Goal: Information Seeking & Learning: Learn about a topic

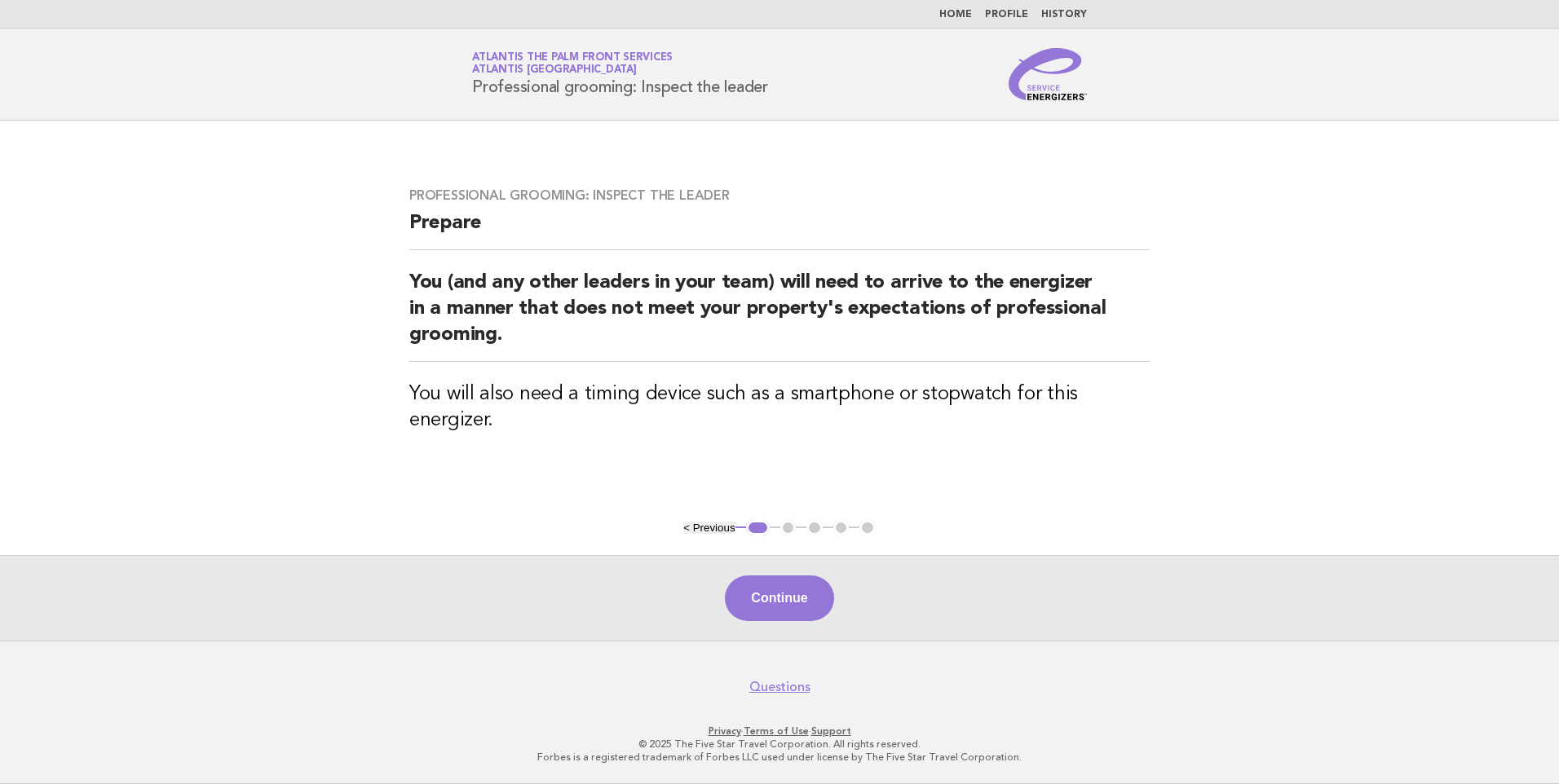
click at [969, 15] on link "Home" at bounding box center [955, 15] width 32 height 10
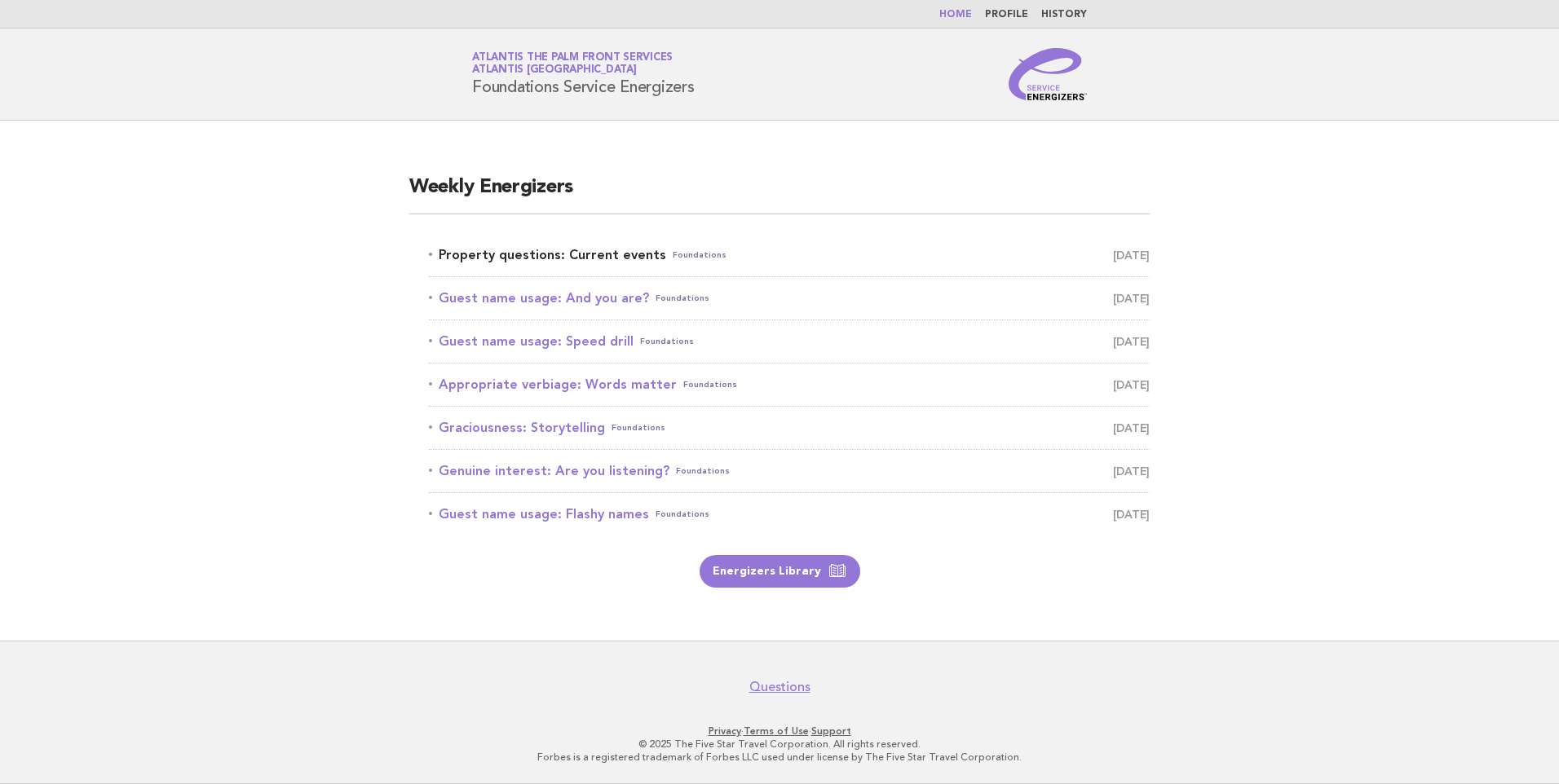
click at [519, 251] on link "Property questions: Current events Foundations [DATE]" at bounding box center [789, 254] width 721 height 23
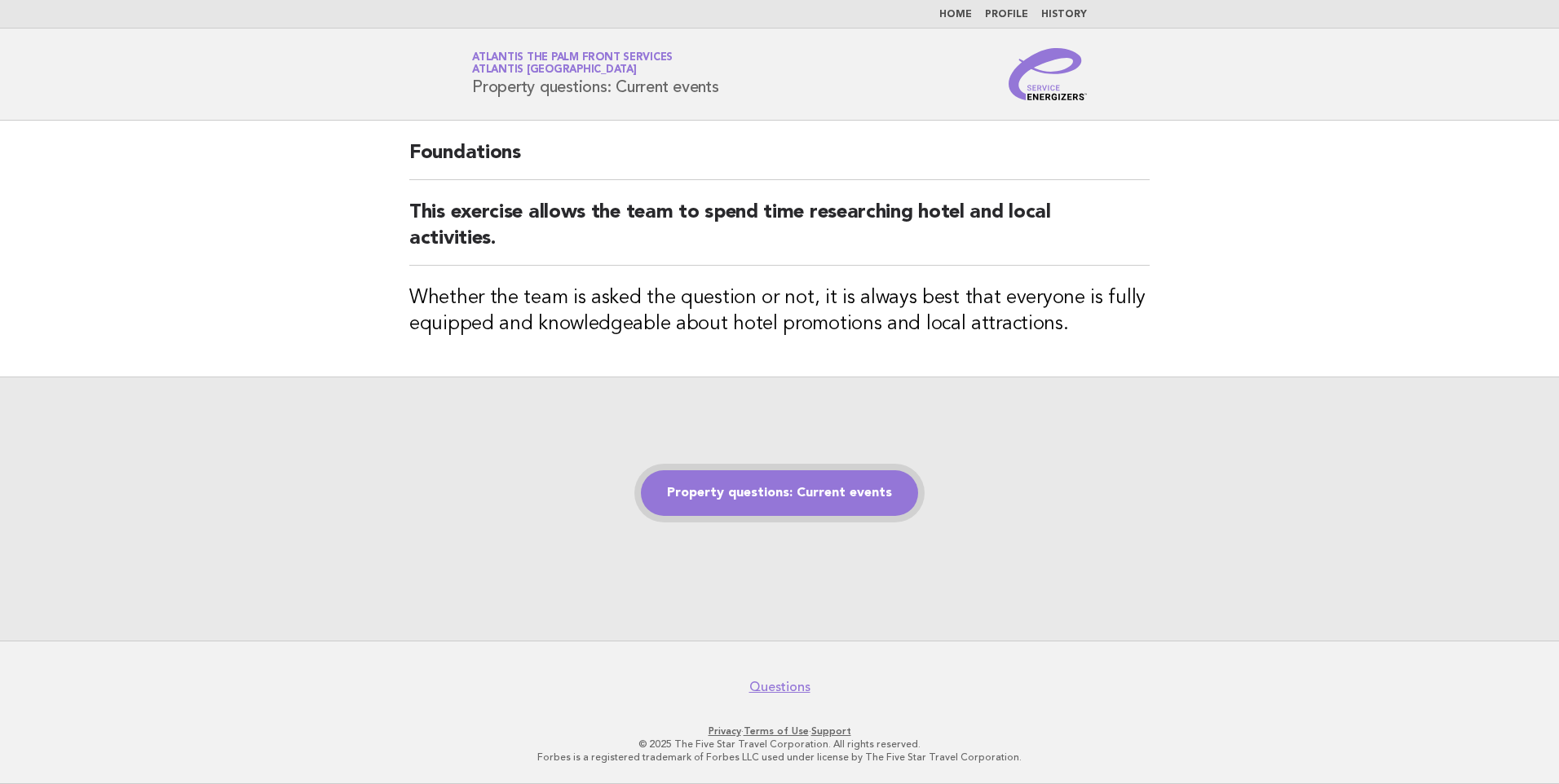
click at [752, 493] on link "Property questions: Current events" at bounding box center [779, 492] width 277 height 46
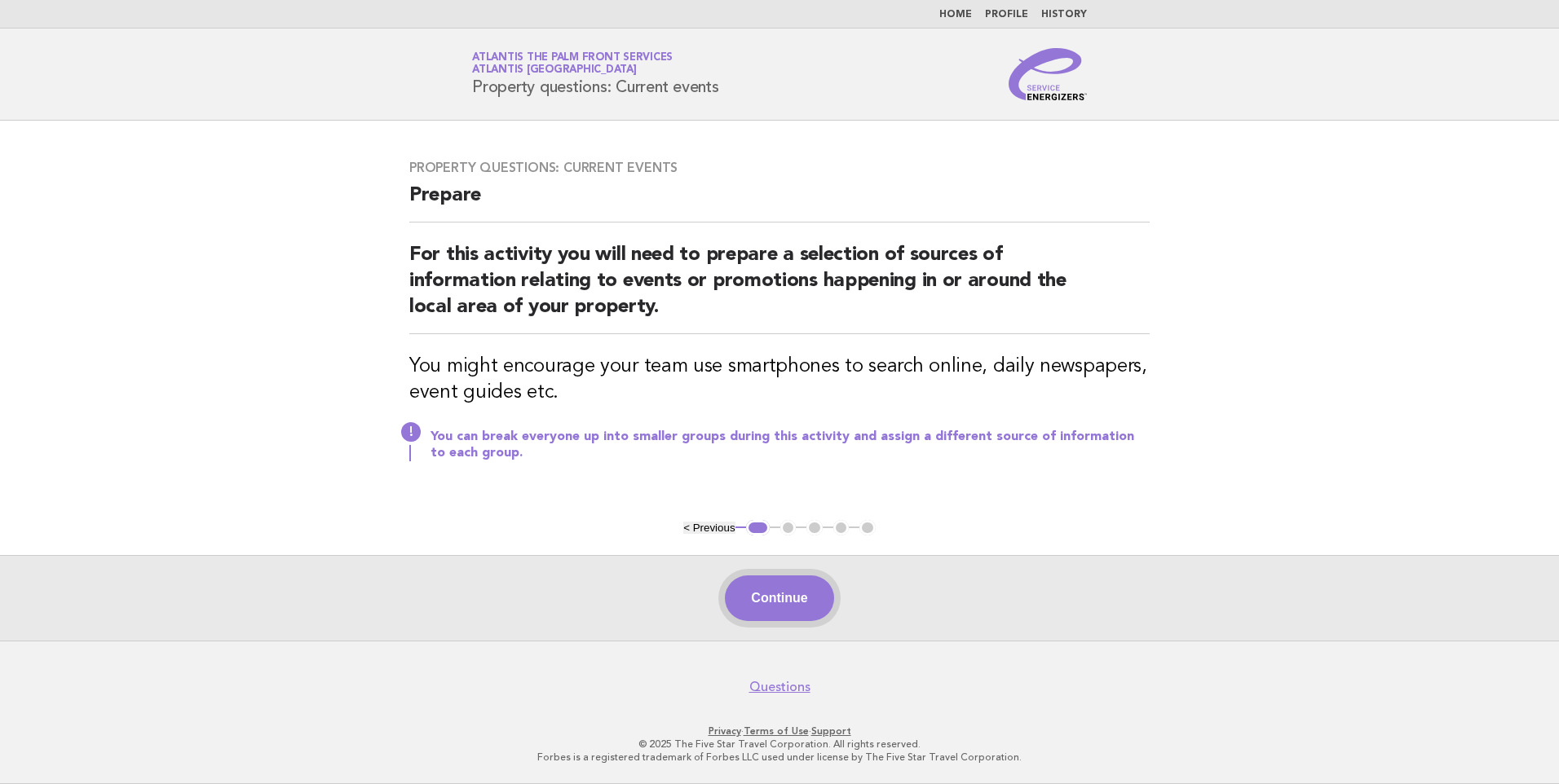
click at [774, 588] on button "Continue" at bounding box center [779, 598] width 109 height 46
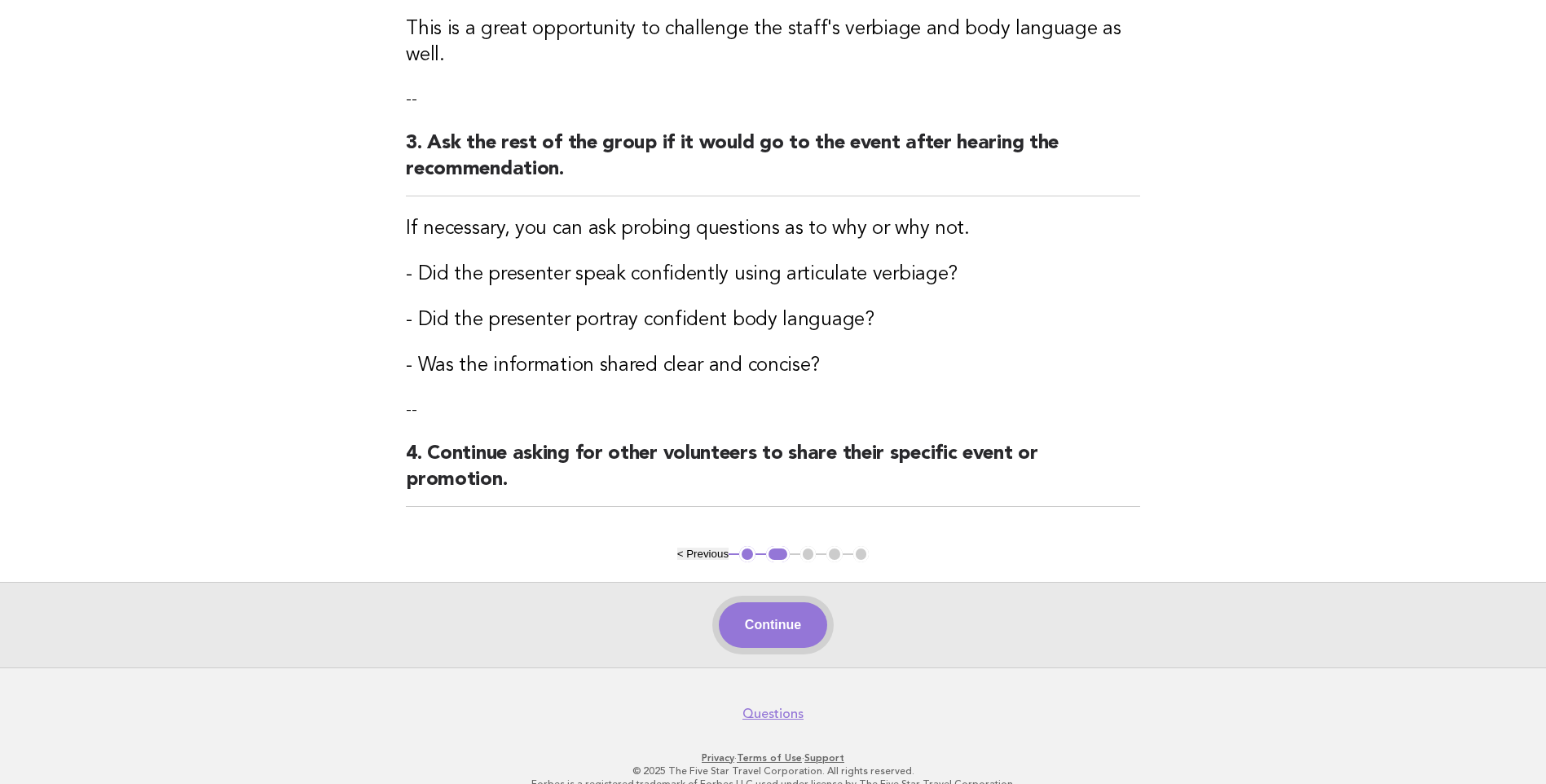
click at [764, 602] on button "Continue" at bounding box center [773, 624] width 109 height 46
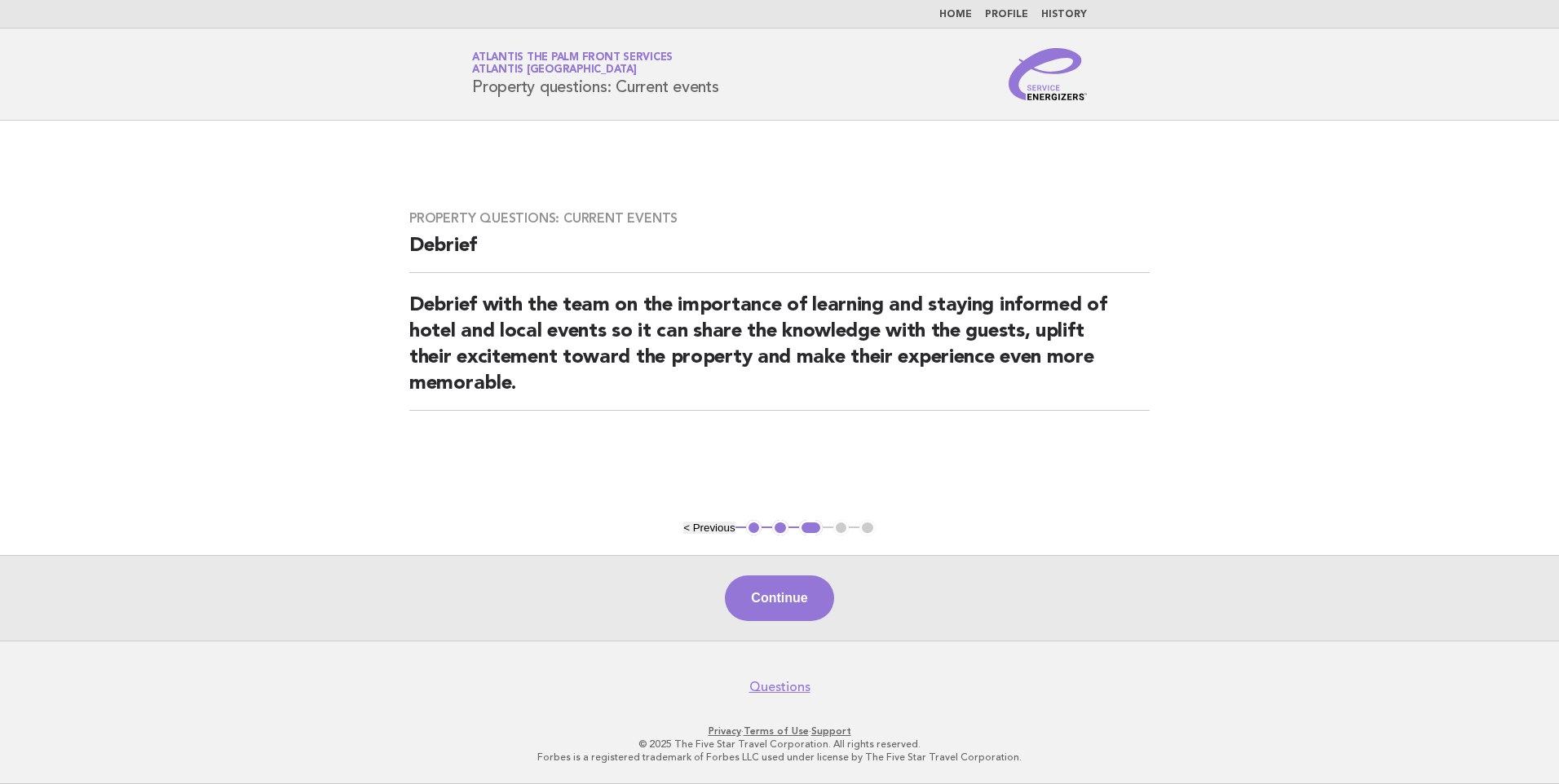
click at [771, 596] on button "Continue" at bounding box center [779, 598] width 109 height 46
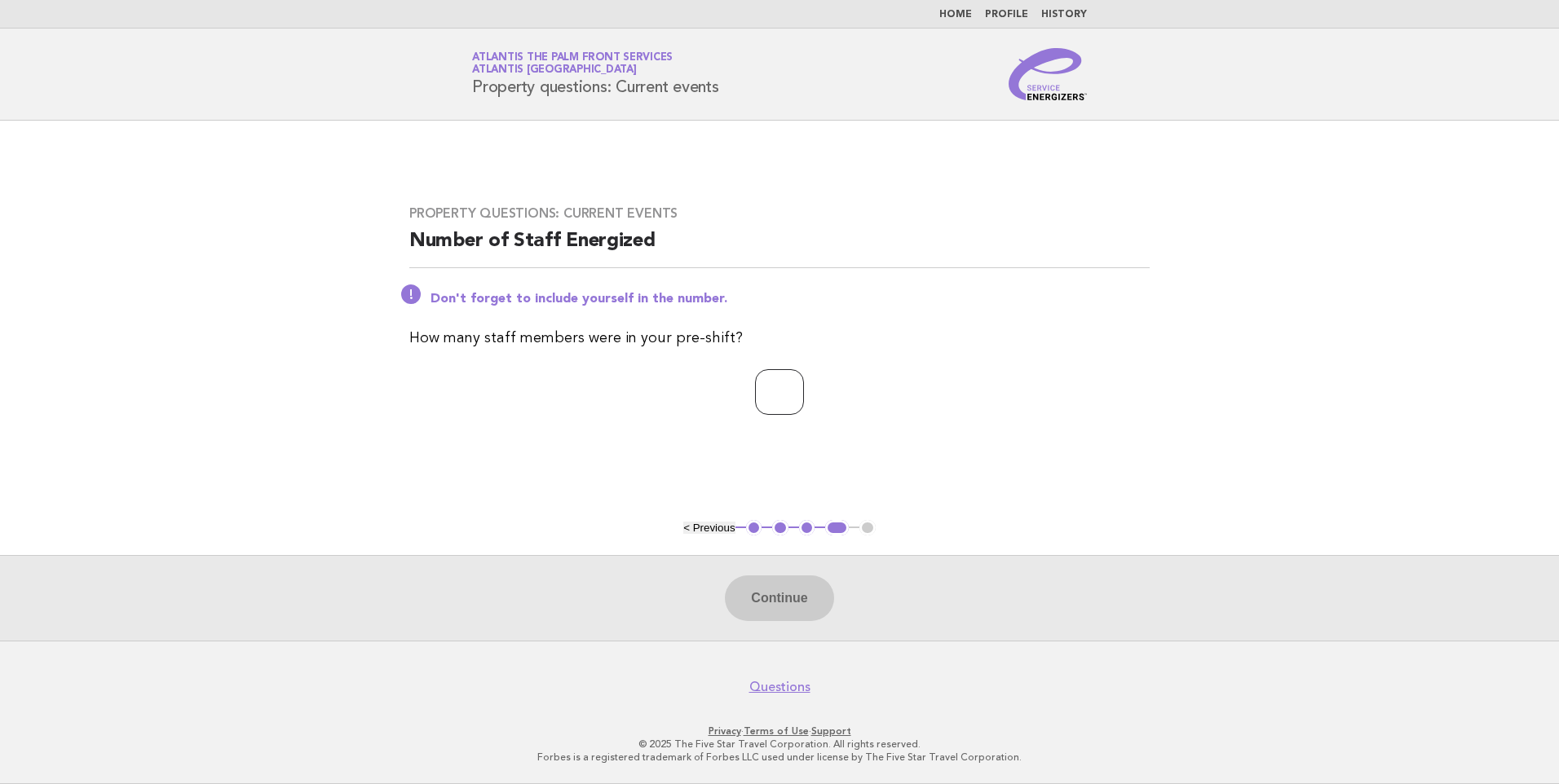
click at [756, 389] on input "number" at bounding box center [780, 392] width 49 height 46
type input "*"
click at [778, 603] on button "Continue" at bounding box center [779, 598] width 109 height 46
